Goal: Use online tool/utility: Utilize a website feature to perform a specific function

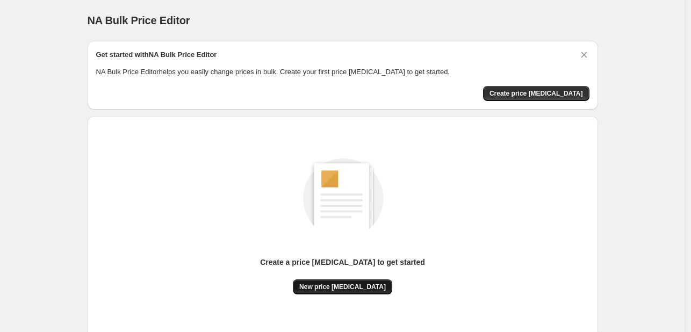
click at [345, 289] on span "New price [MEDICAL_DATA]" at bounding box center [342, 287] width 86 height 9
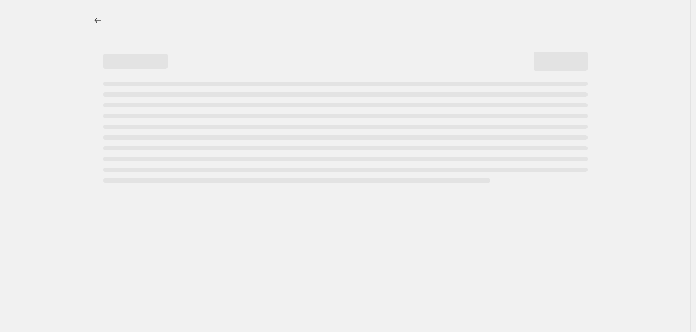
select select "percentage"
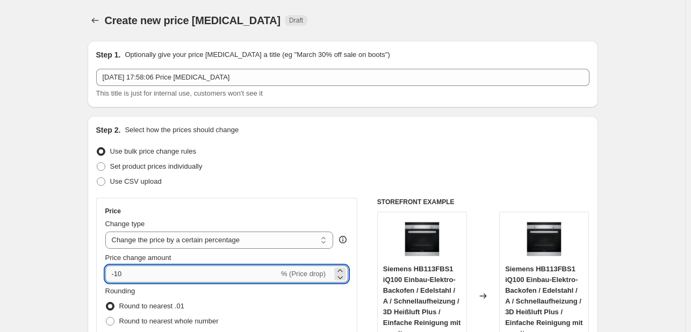
click at [169, 276] on input "-10" at bounding box center [192, 273] width 174 height 17
type input "-1"
type input "-30"
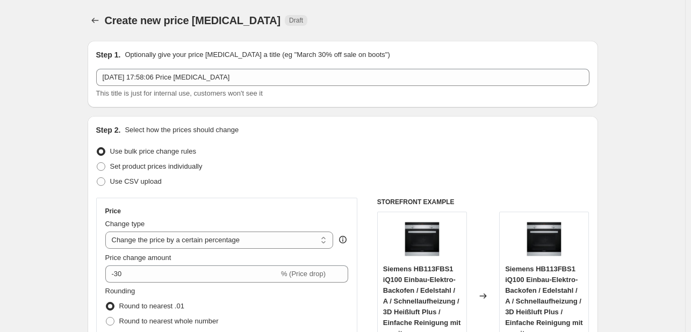
click at [240, 203] on div "Price Change type Change the price to a certain amount Change the price by a ce…" at bounding box center [227, 295] width 262 height 194
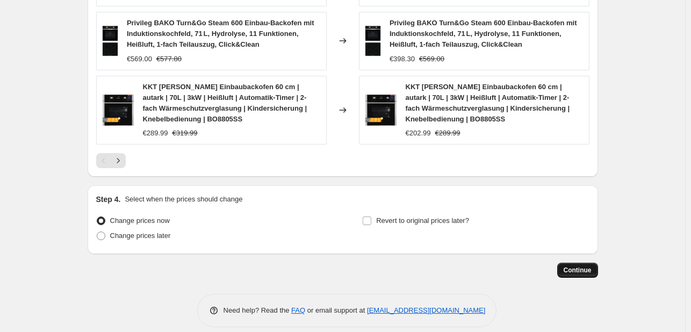
click at [589, 266] on span "Continue" at bounding box center [578, 270] width 28 height 9
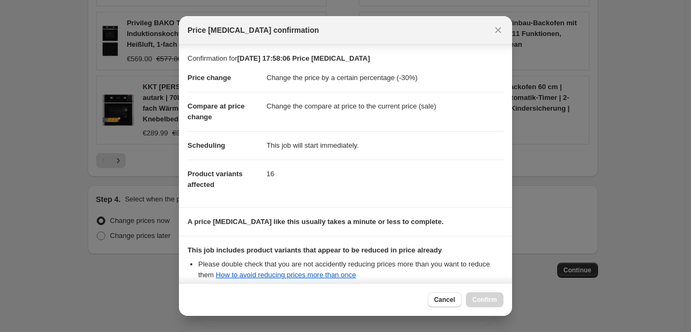
scroll to position [119, 0]
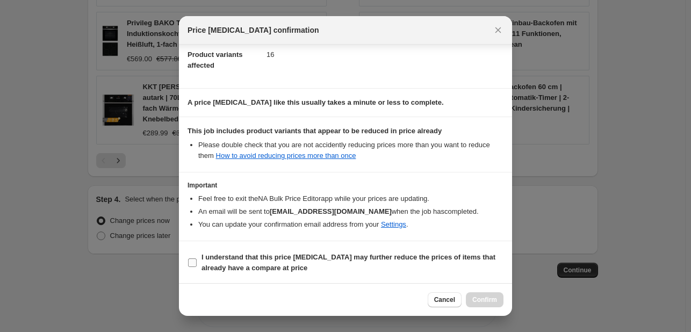
click at [348, 259] on b "I understand that this price [MEDICAL_DATA] may further reduce the prices of it…" at bounding box center [348, 262] width 294 height 19
click at [197, 259] on input "I understand that this price [MEDICAL_DATA] may further reduce the prices of it…" at bounding box center [192, 262] width 9 height 9
checkbox input "true"
click at [491, 302] on span "Confirm" at bounding box center [484, 299] width 25 height 9
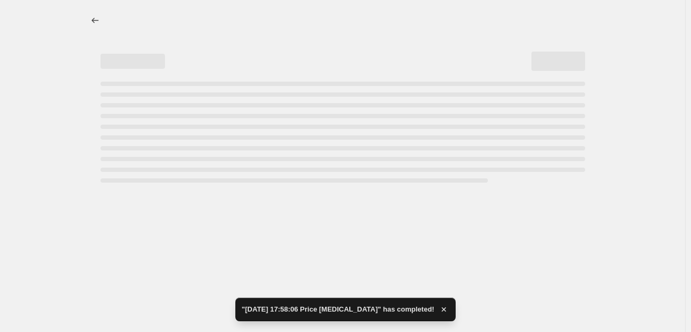
select select "percentage"
